Goal: Information Seeking & Learning: Learn about a topic

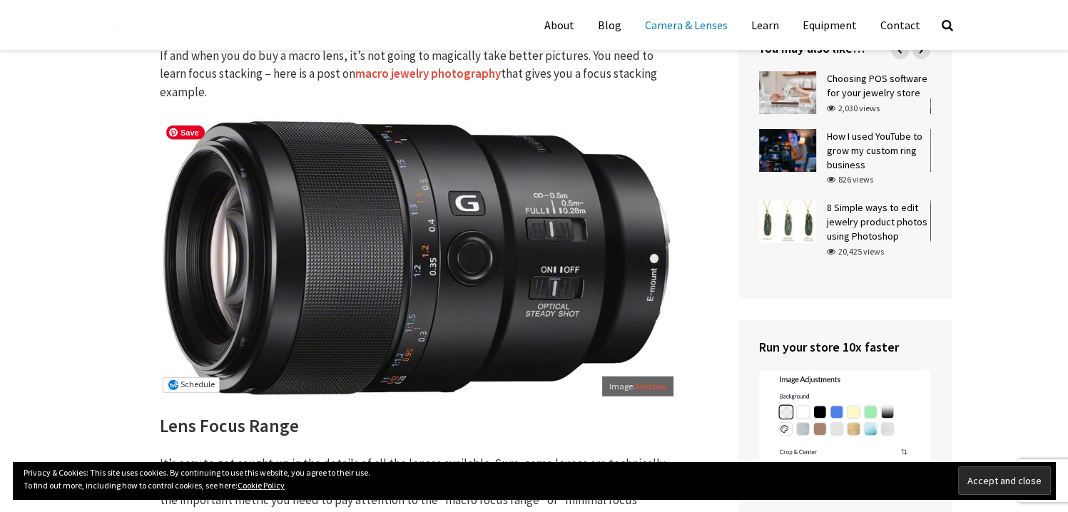
scroll to position [3283, 0]
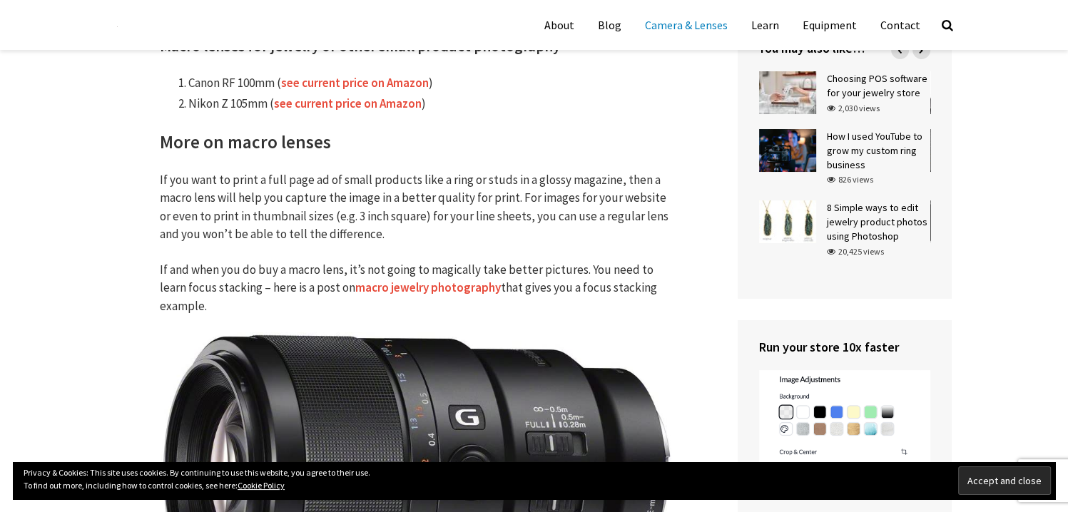
click at [395, 288] on link "macro jewelry photography" at bounding box center [428, 288] width 146 height 16
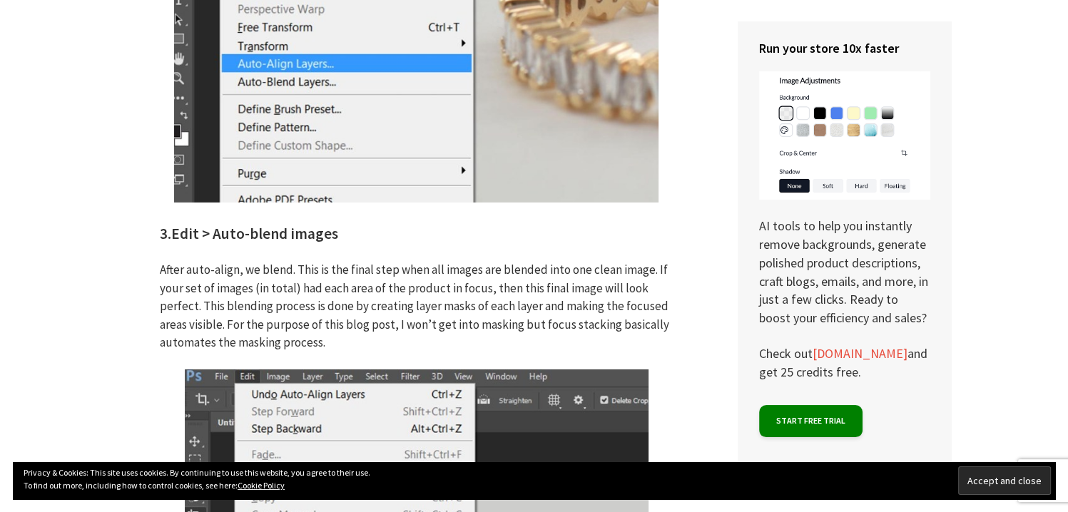
scroll to position [4853, 0]
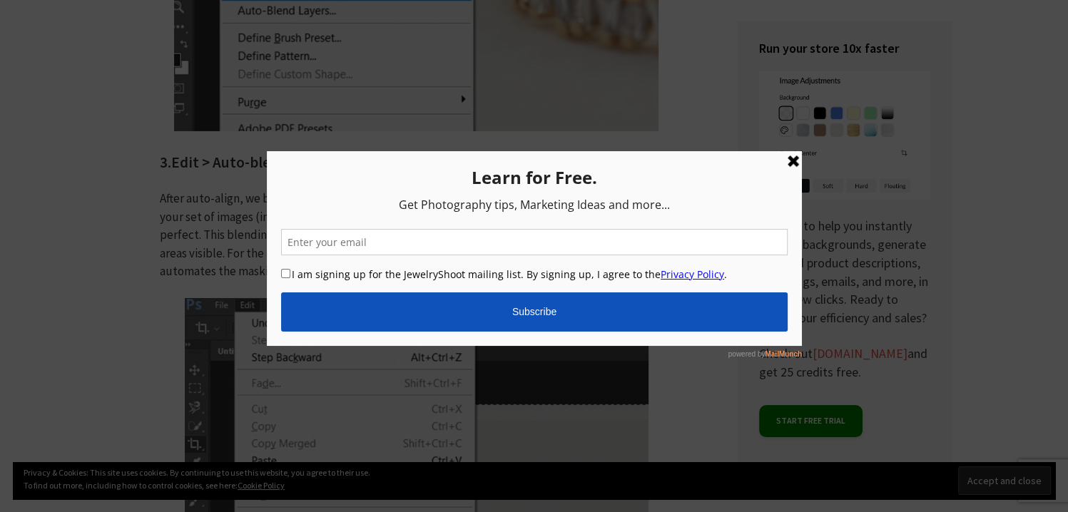
click at [791, 157] on link at bounding box center [792, 161] width 17 height 17
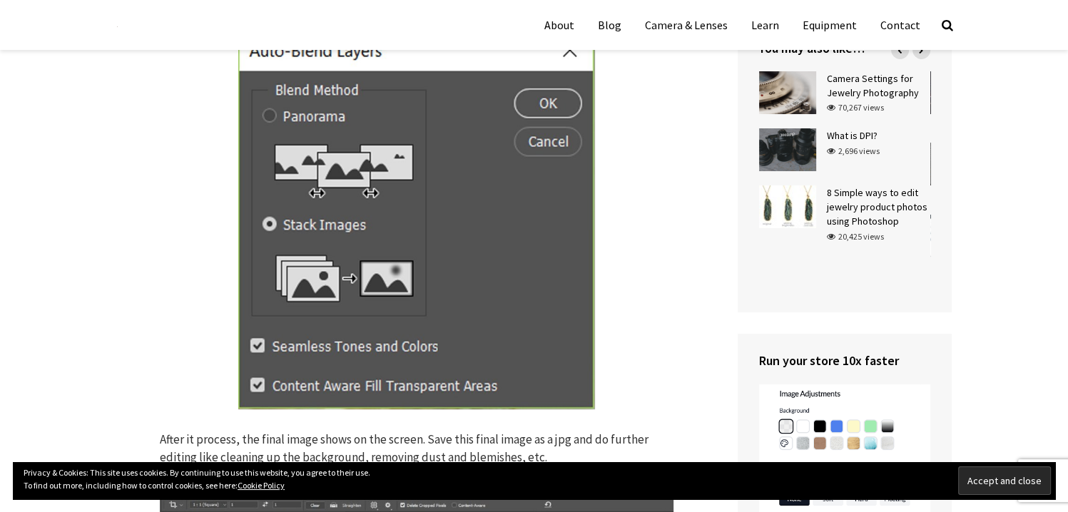
scroll to position [5496, 0]
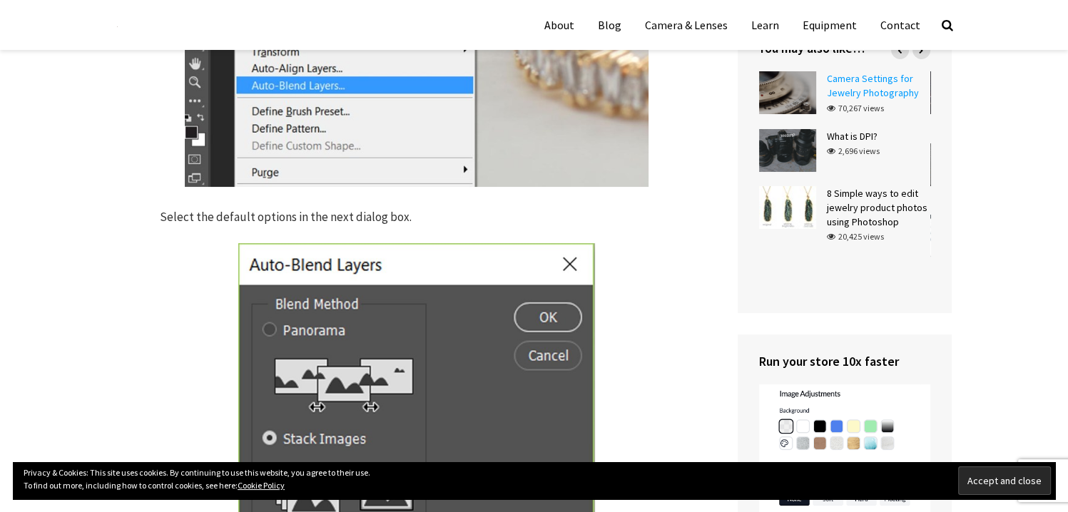
click at [888, 87] on link "Camera Settings for Jewelry Photography" at bounding box center [873, 85] width 92 height 27
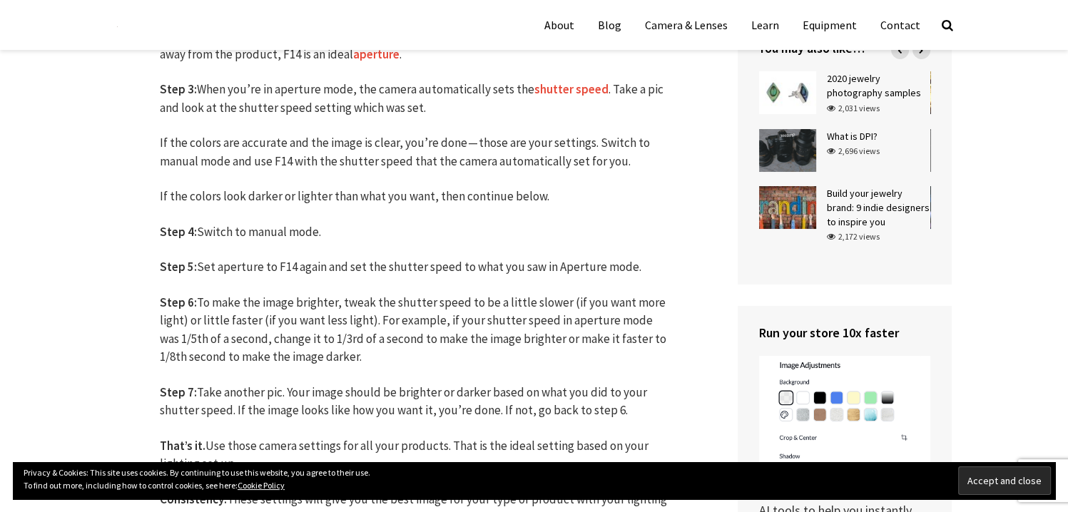
scroll to position [856, 0]
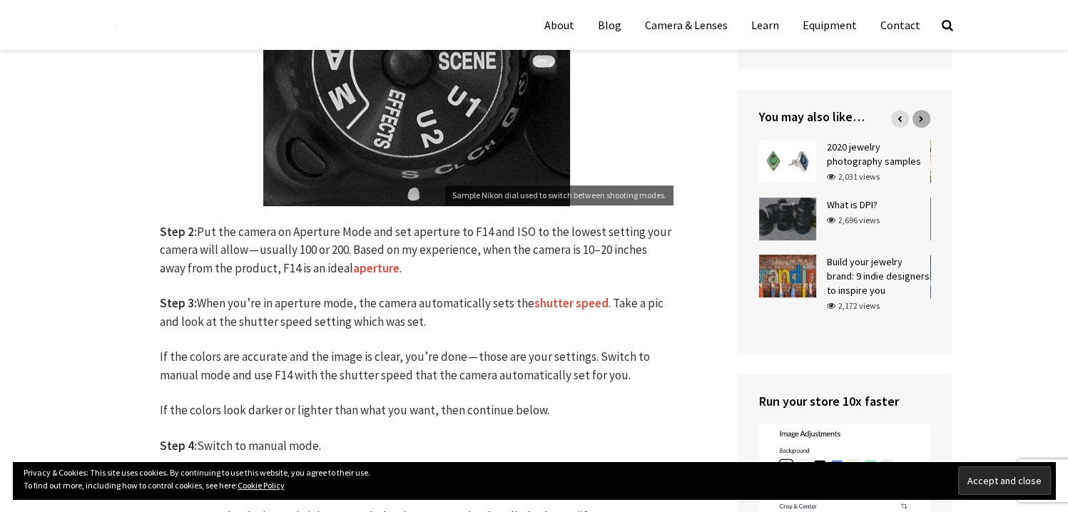
click at [919, 116] on icon at bounding box center [921, 119] width 4 height 6
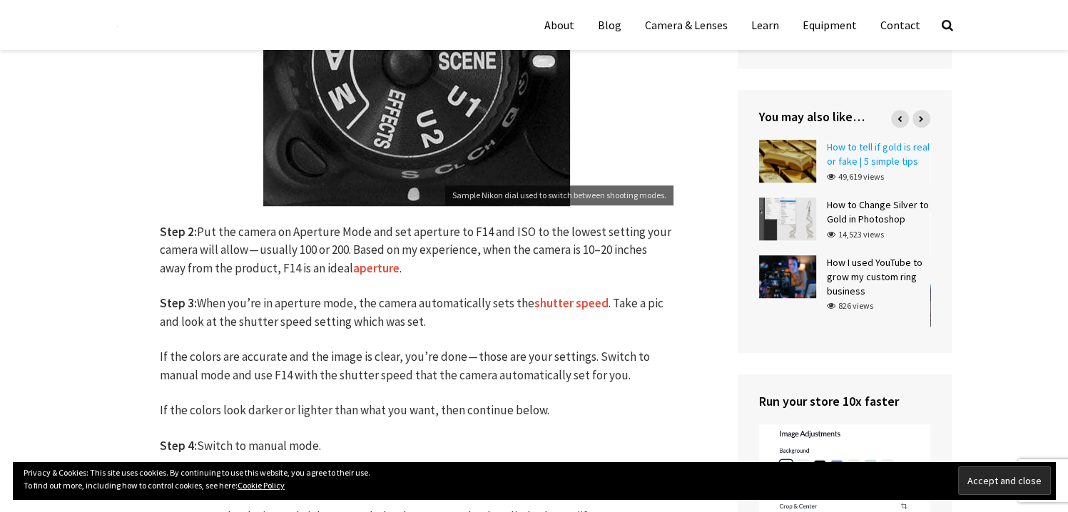
click at [874, 148] on link "How to tell if gold is real or fake | 5 simple tips" at bounding box center [878, 154] width 103 height 27
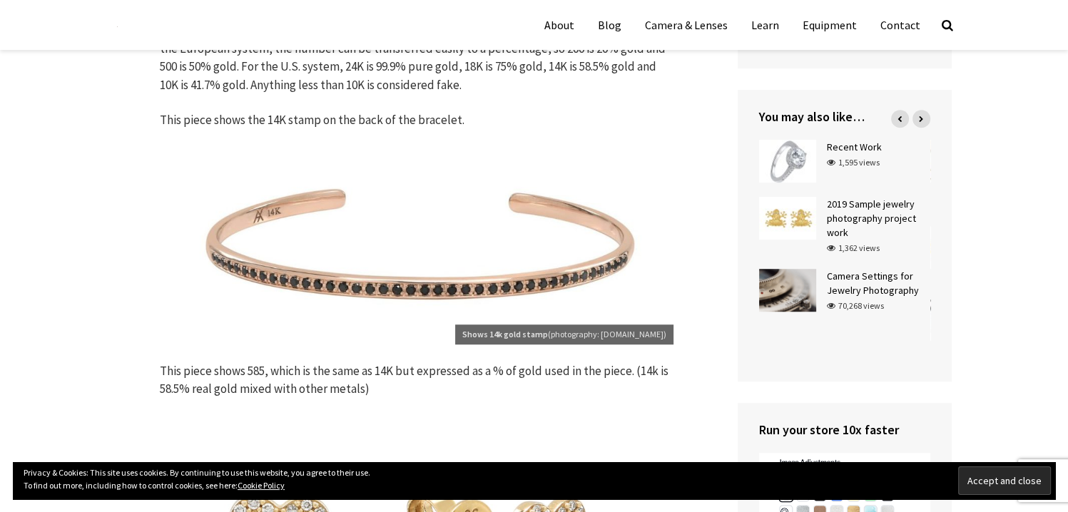
scroll to position [714, 0]
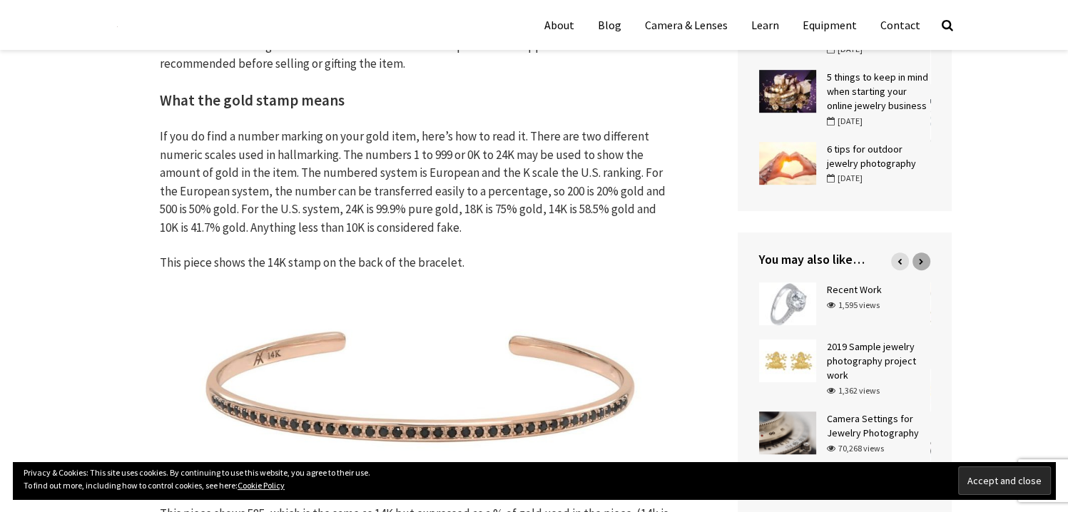
click at [916, 258] on div at bounding box center [922, 262] width 18 height 18
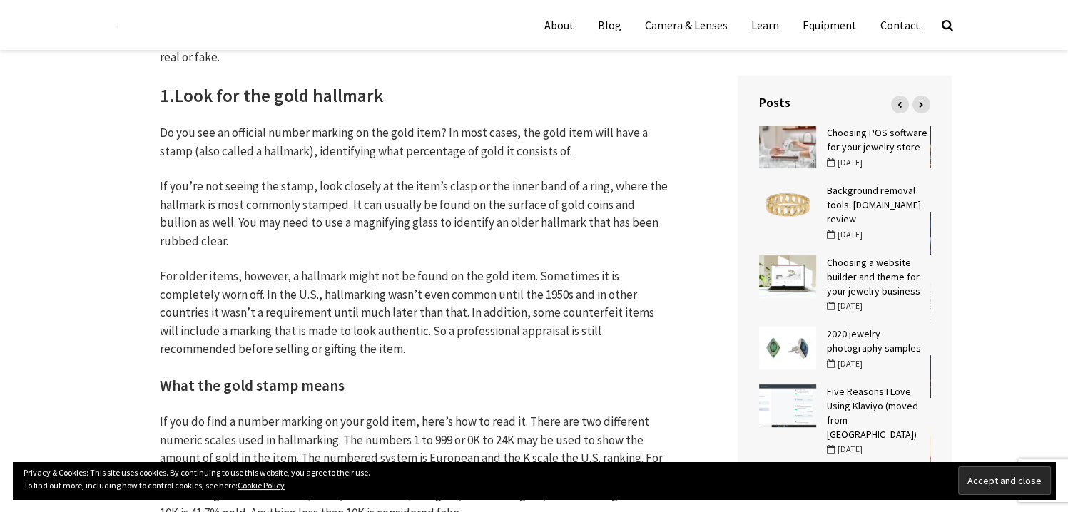
scroll to position [0, 0]
